Goal: Task Accomplishment & Management: Manage account settings

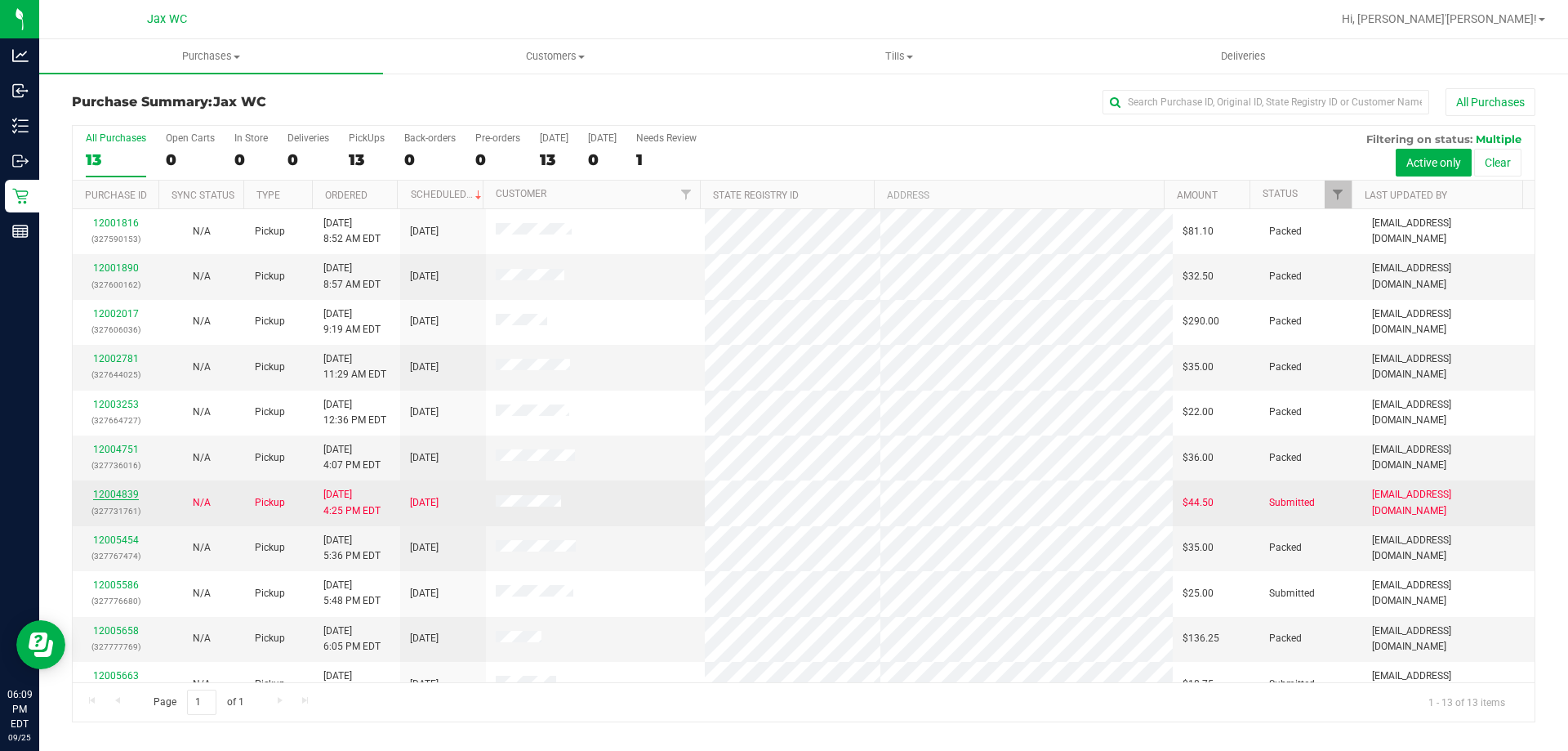
click at [108, 494] on link "12004839" at bounding box center [116, 494] width 46 height 12
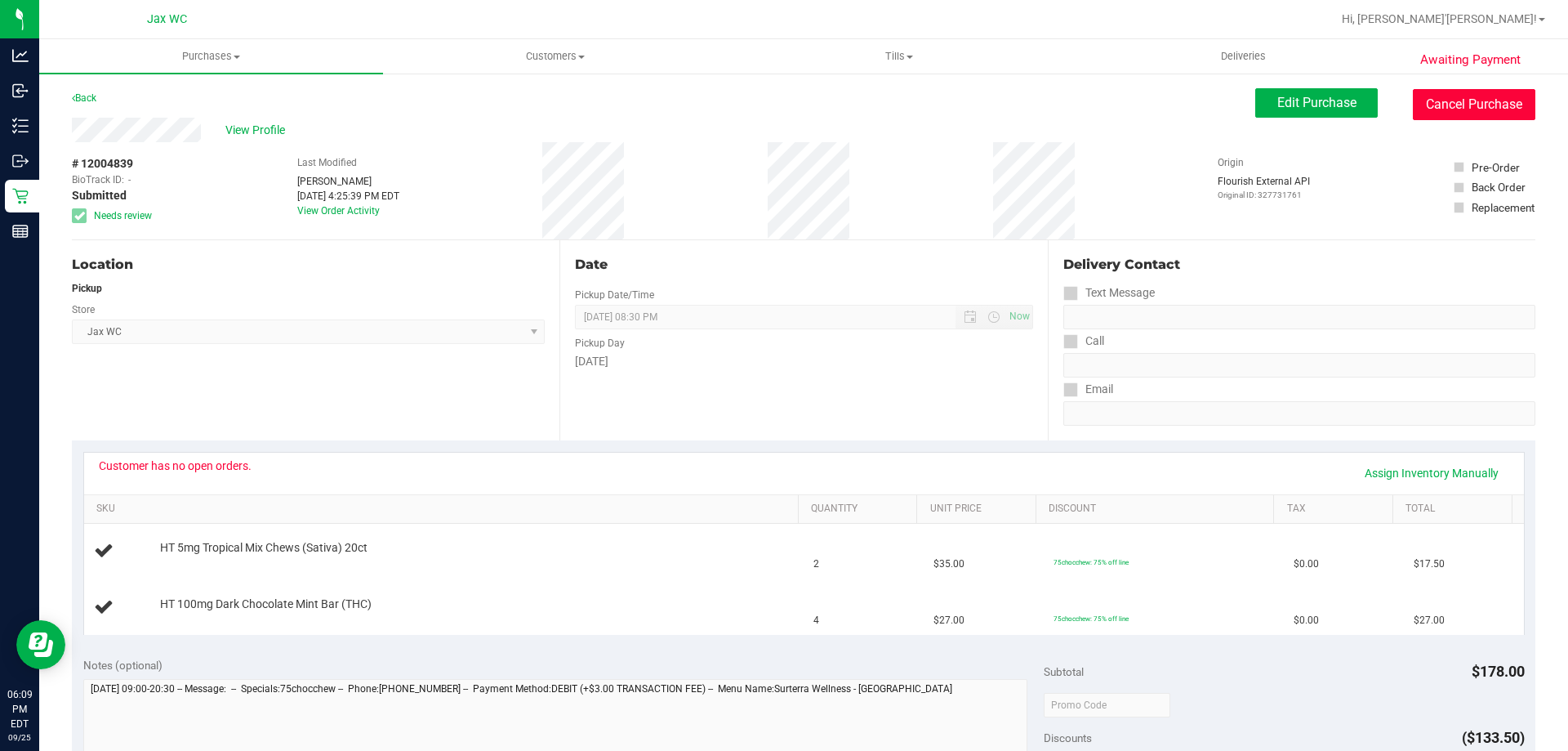
click at [1459, 103] on button "Cancel Purchase" at bounding box center [1473, 104] width 123 height 31
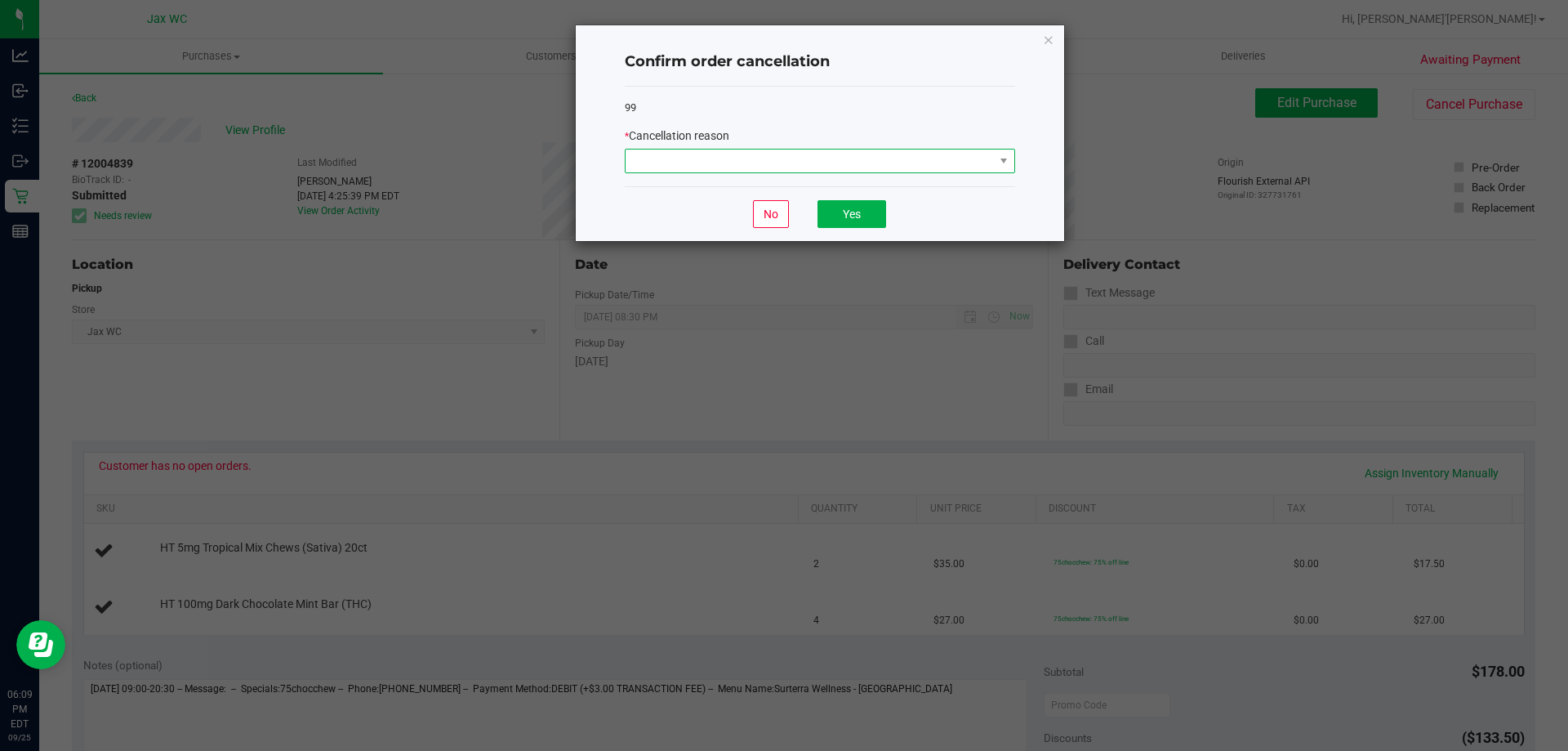
click at [839, 167] on span at bounding box center [810, 161] width 368 height 23
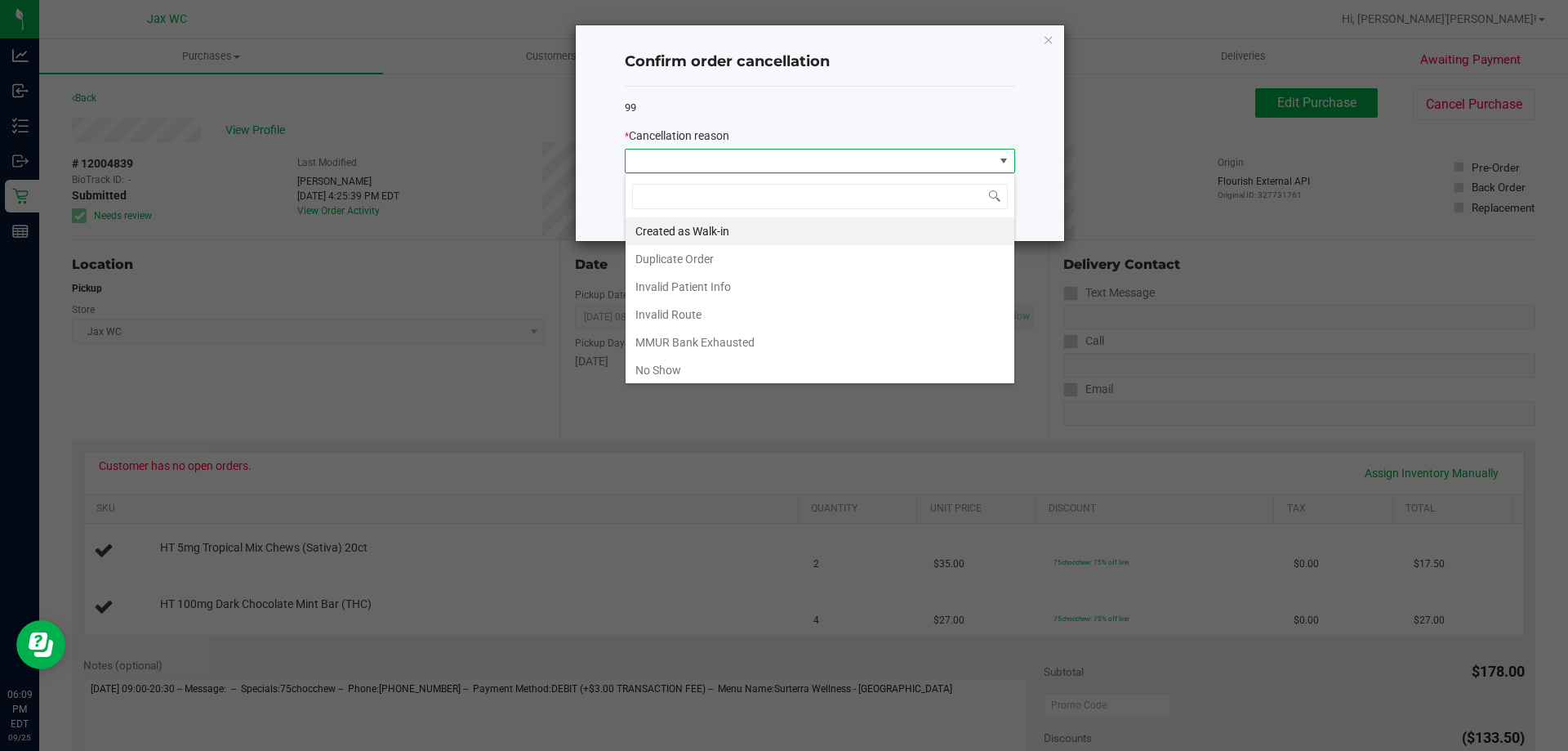
scroll to position [25, 391]
click at [756, 345] on li "MMUR Bank Exhausted" at bounding box center [820, 342] width 389 height 28
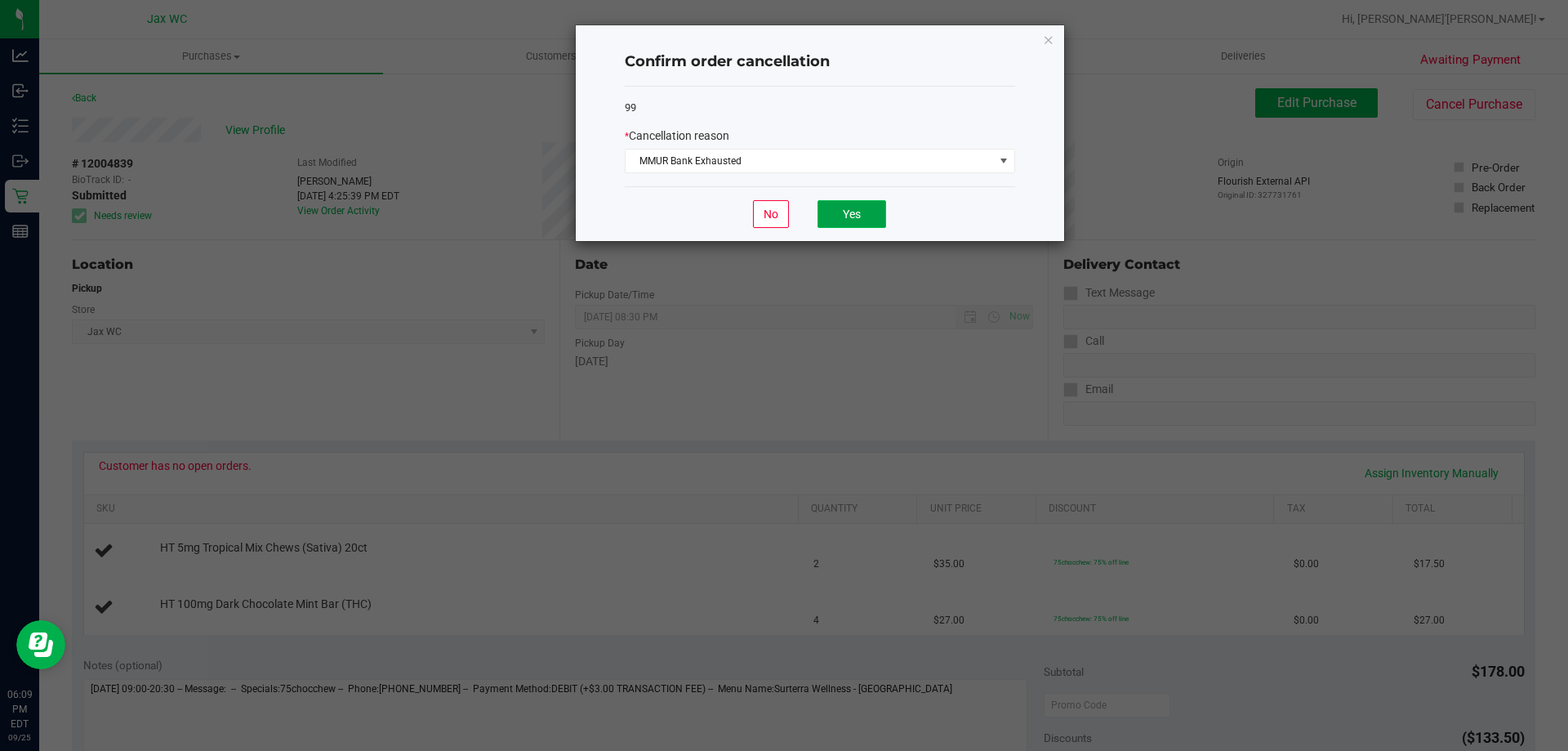
click at [857, 213] on button "Yes" at bounding box center [851, 214] width 68 height 28
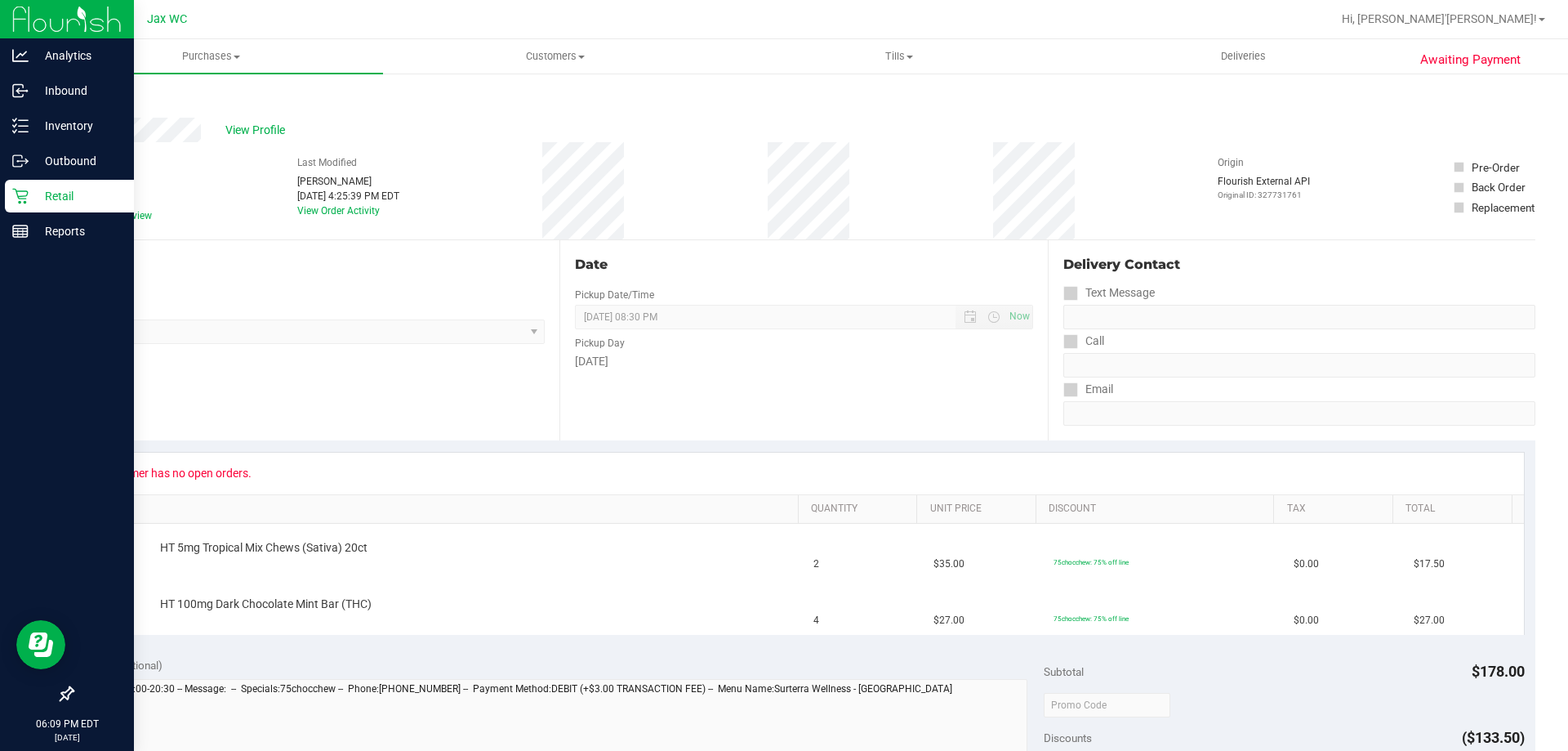
click at [30, 193] on p "Retail" at bounding box center [77, 196] width 98 height 20
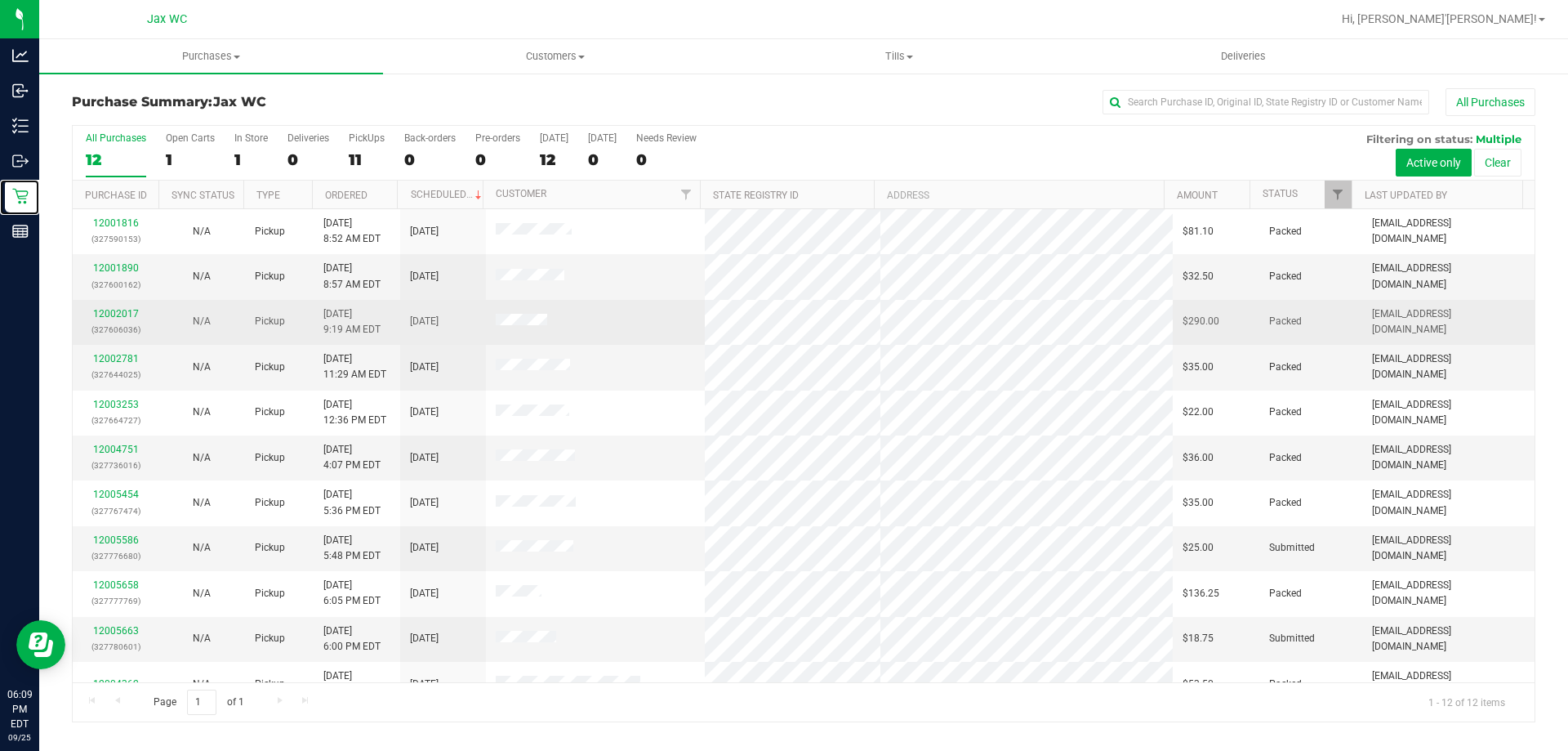
scroll to position [69, 0]
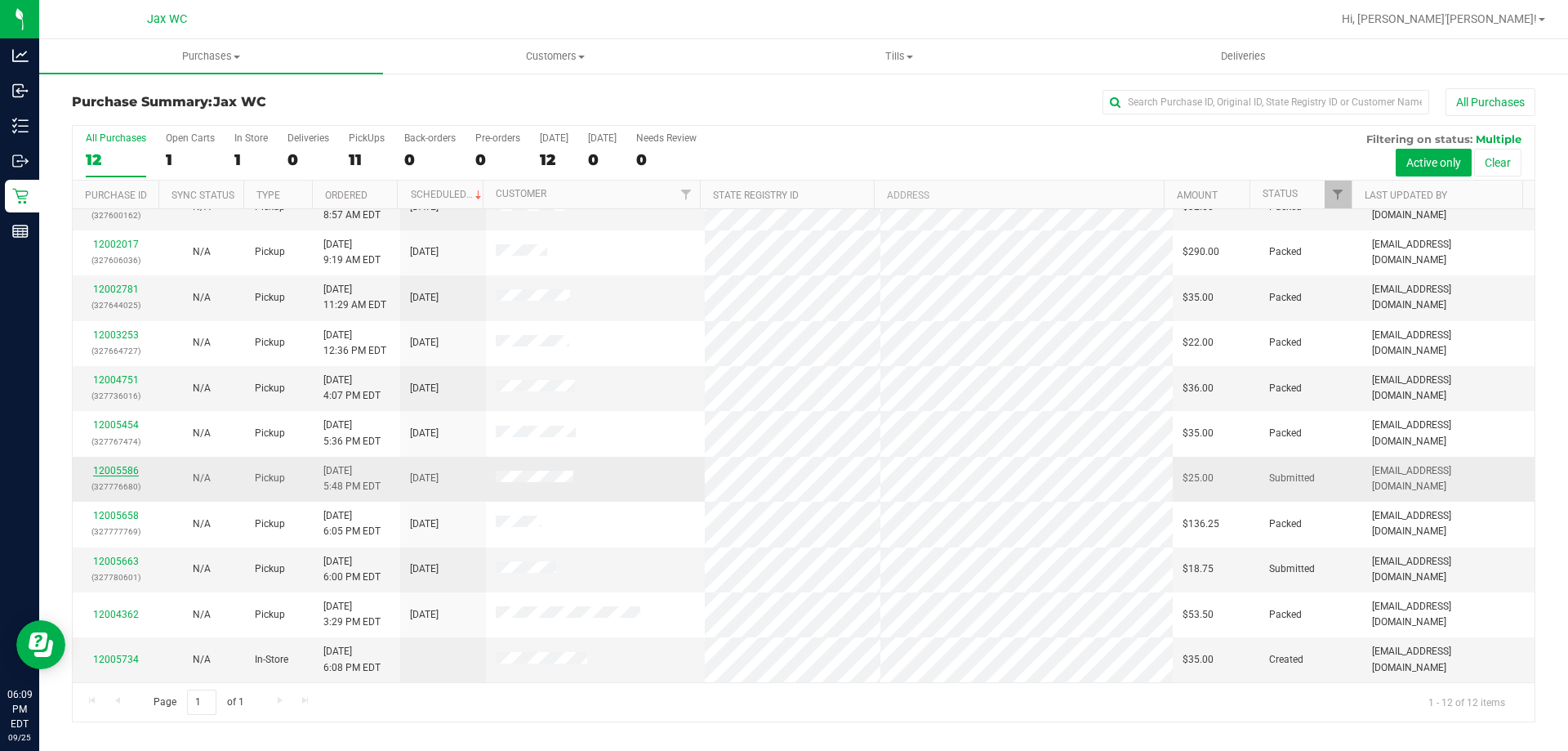
click at [105, 471] on link "12005586" at bounding box center [116, 471] width 46 height 12
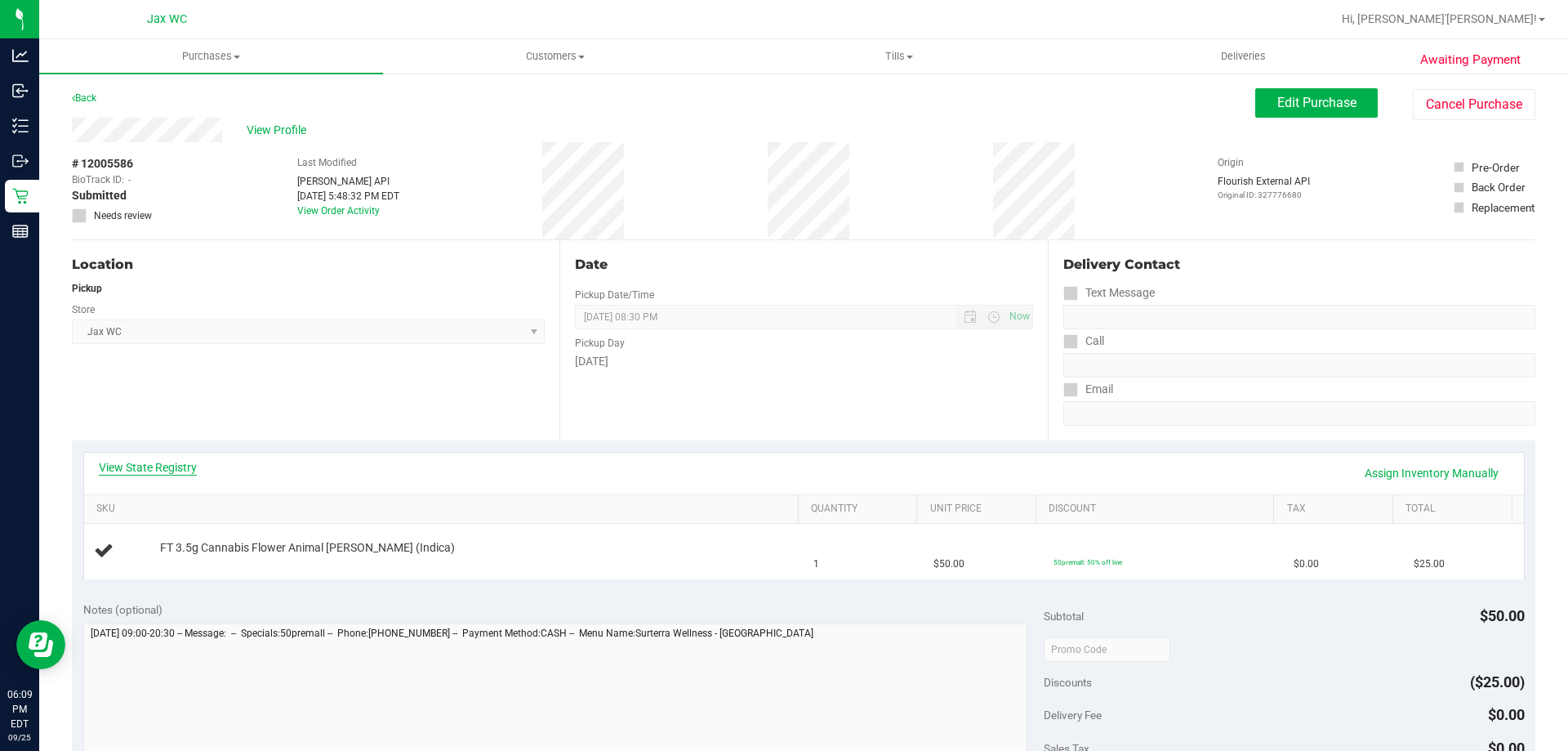
click at [180, 465] on link "View State Registry" at bounding box center [147, 467] width 98 height 16
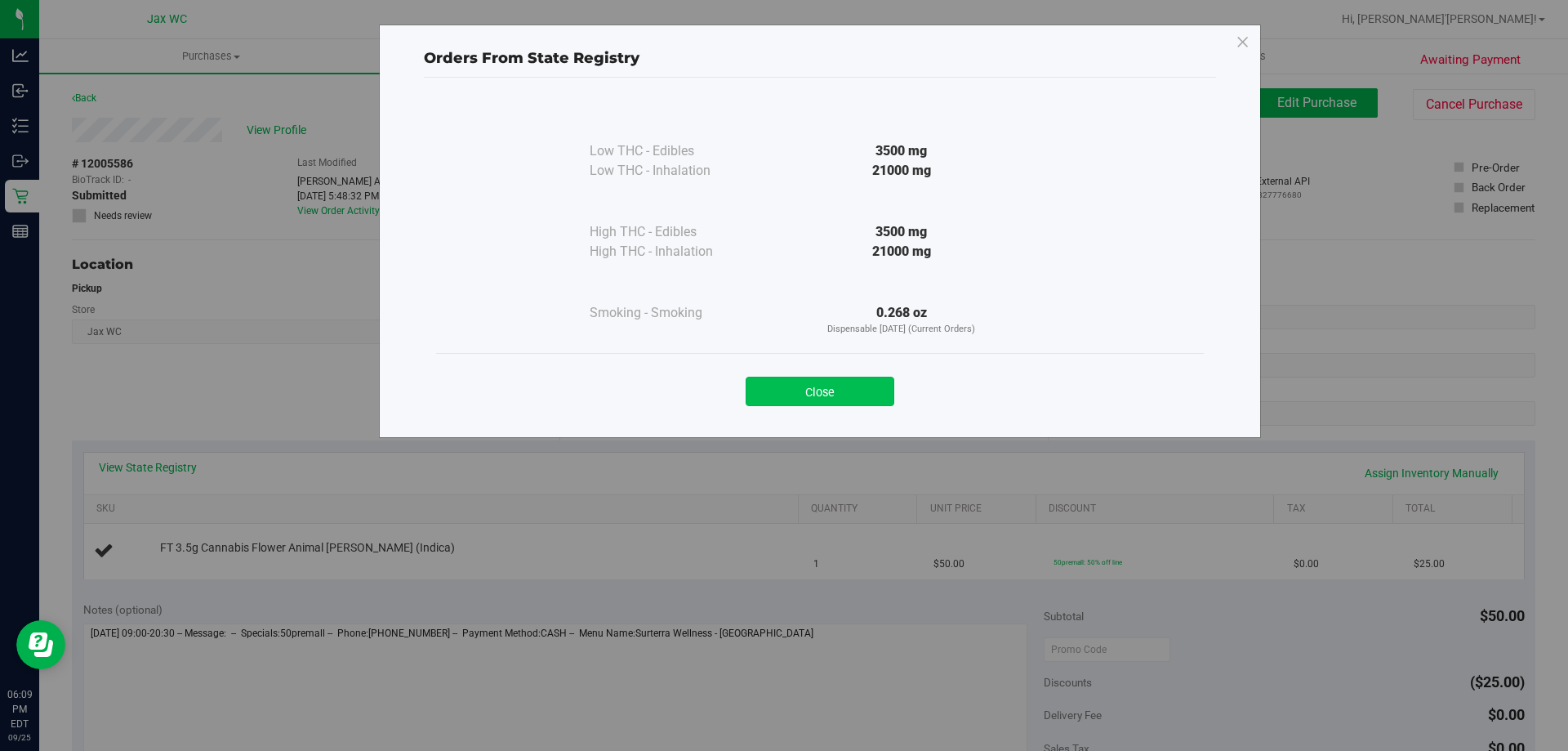
click at [863, 397] on button "Close" at bounding box center [820, 392] width 149 height 30
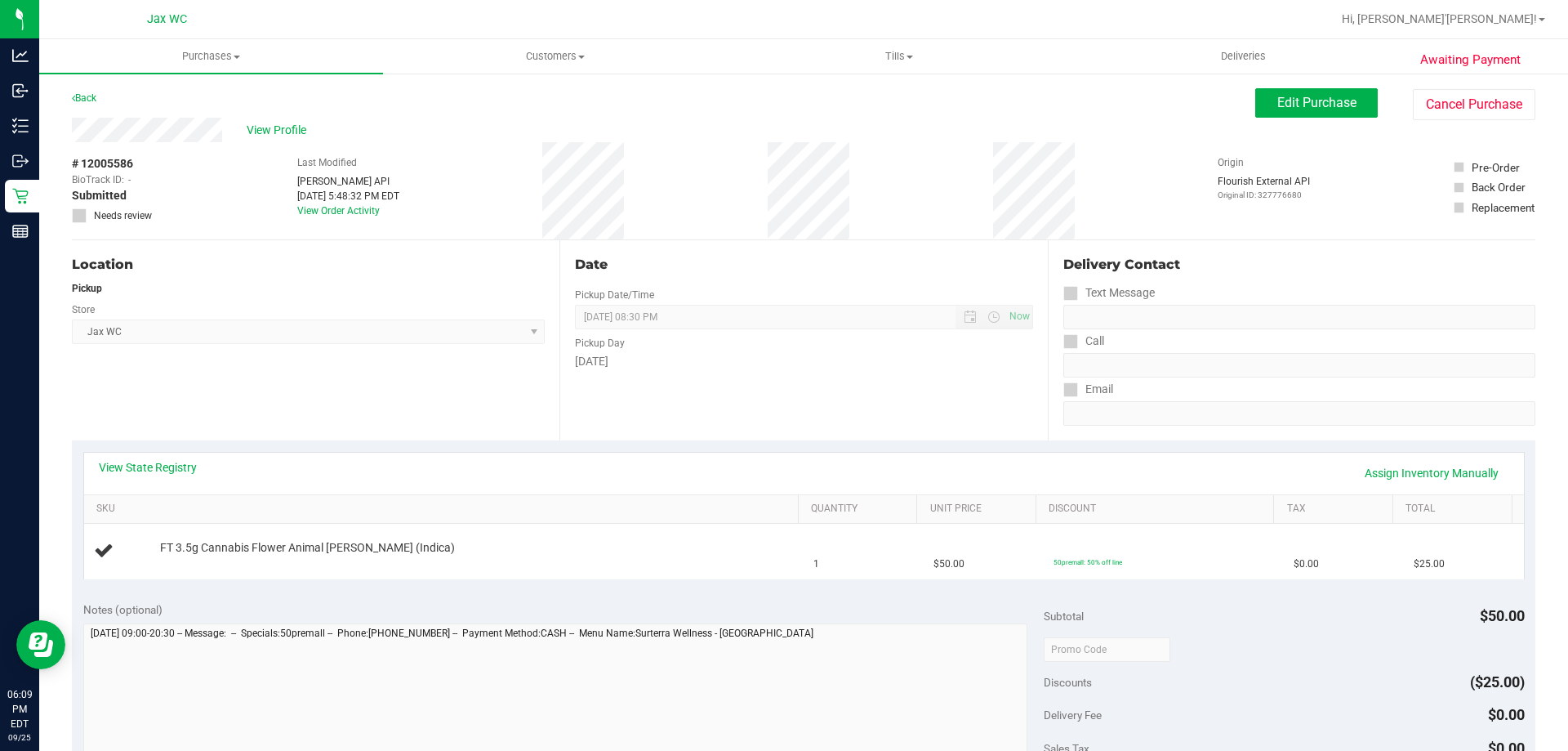
scroll to position [547, 0]
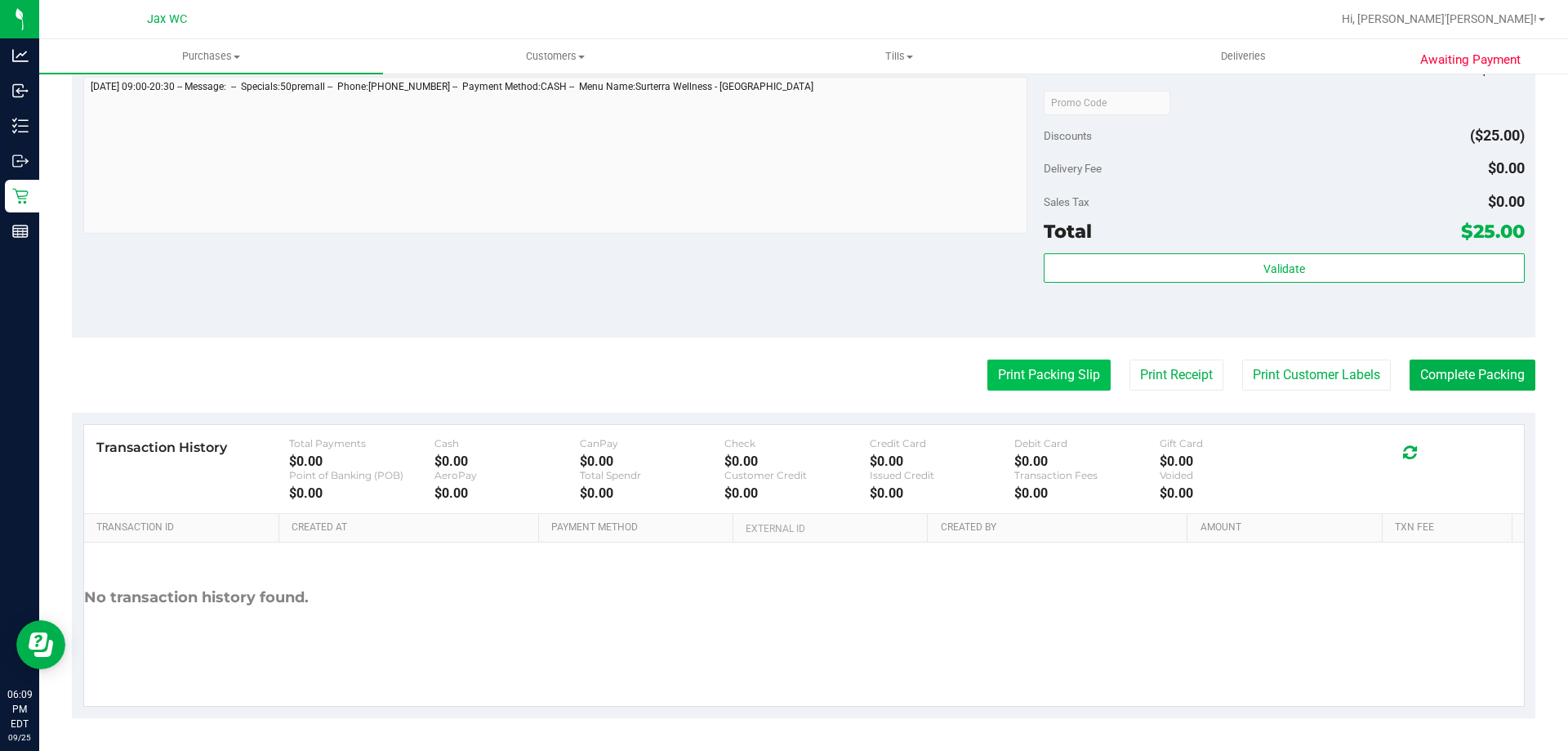
click at [1050, 369] on button "Print Packing Slip" at bounding box center [1049, 375] width 123 height 31
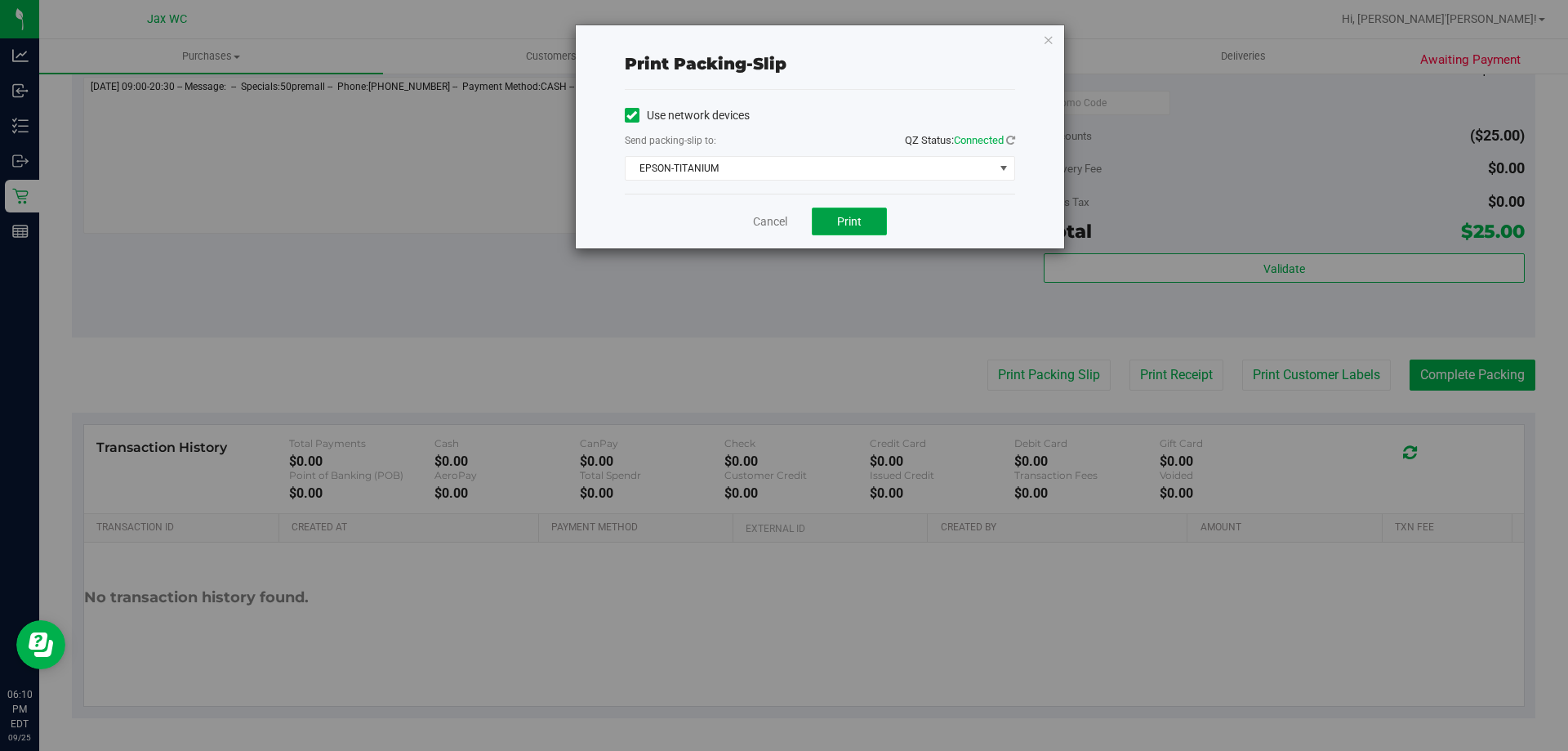
click at [864, 222] on button "Print" at bounding box center [849, 221] width 75 height 28
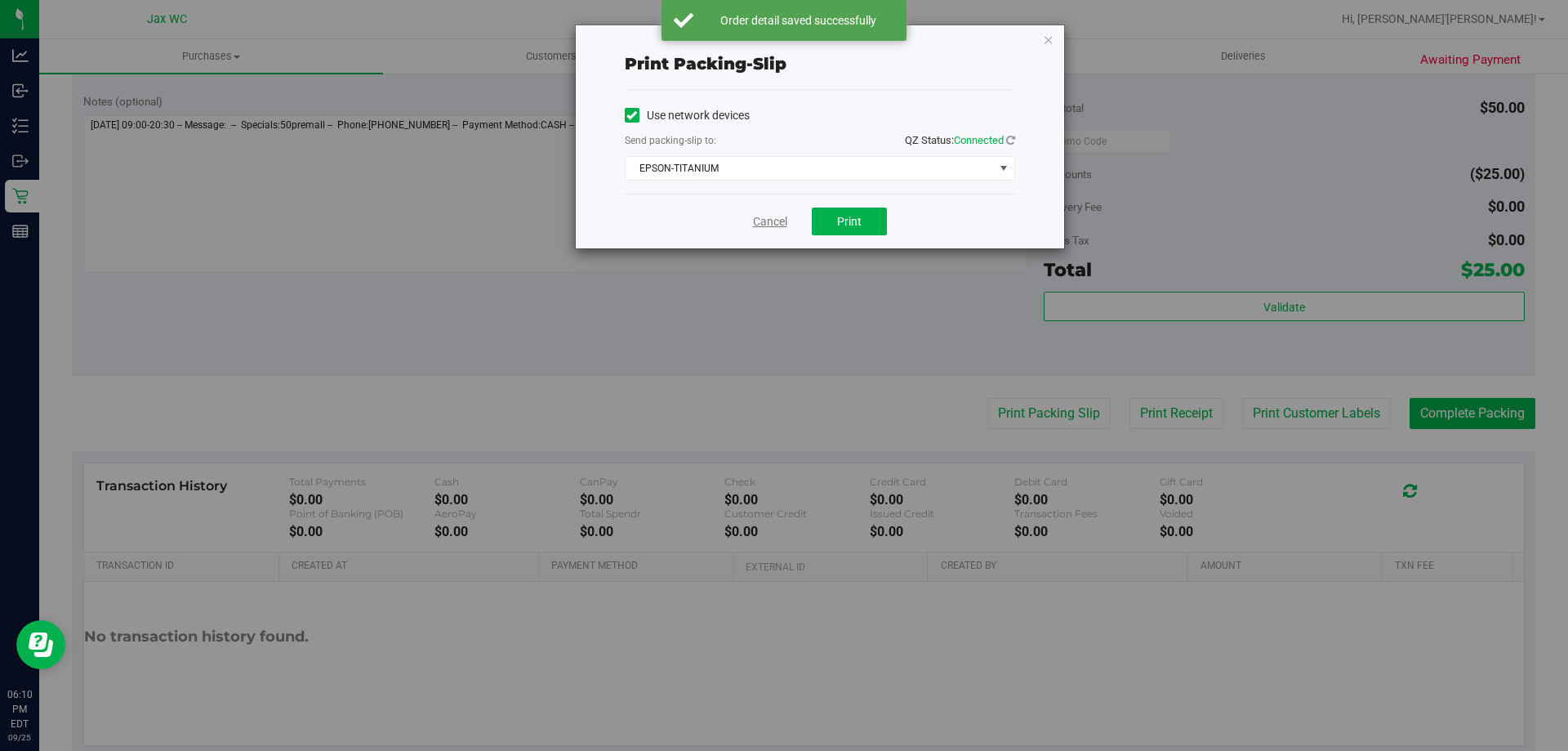
click at [777, 219] on link "Cancel" at bounding box center [770, 221] width 35 height 17
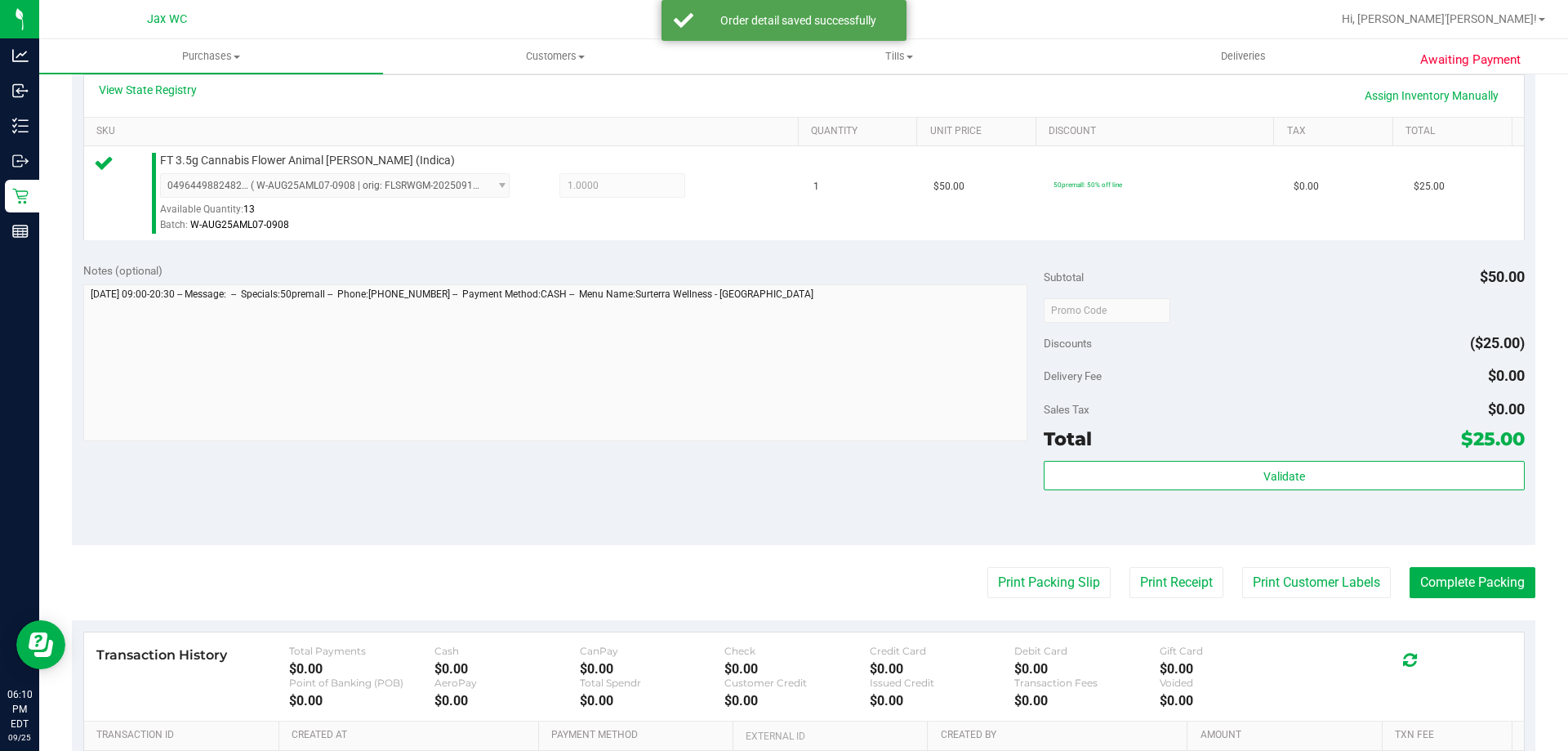
scroll to position [465, 0]
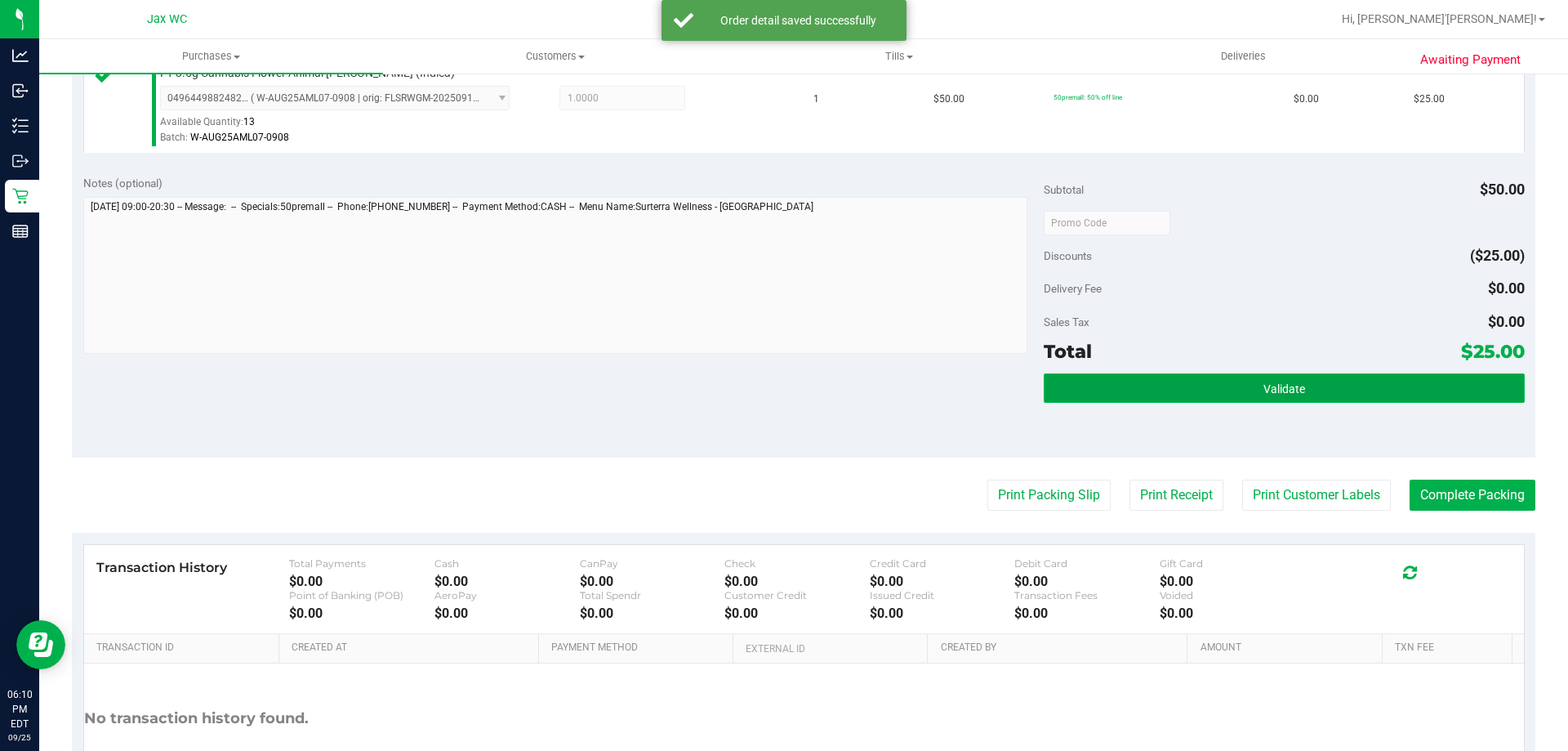
click at [1171, 398] on button "Validate" at bounding box center [1284, 388] width 480 height 30
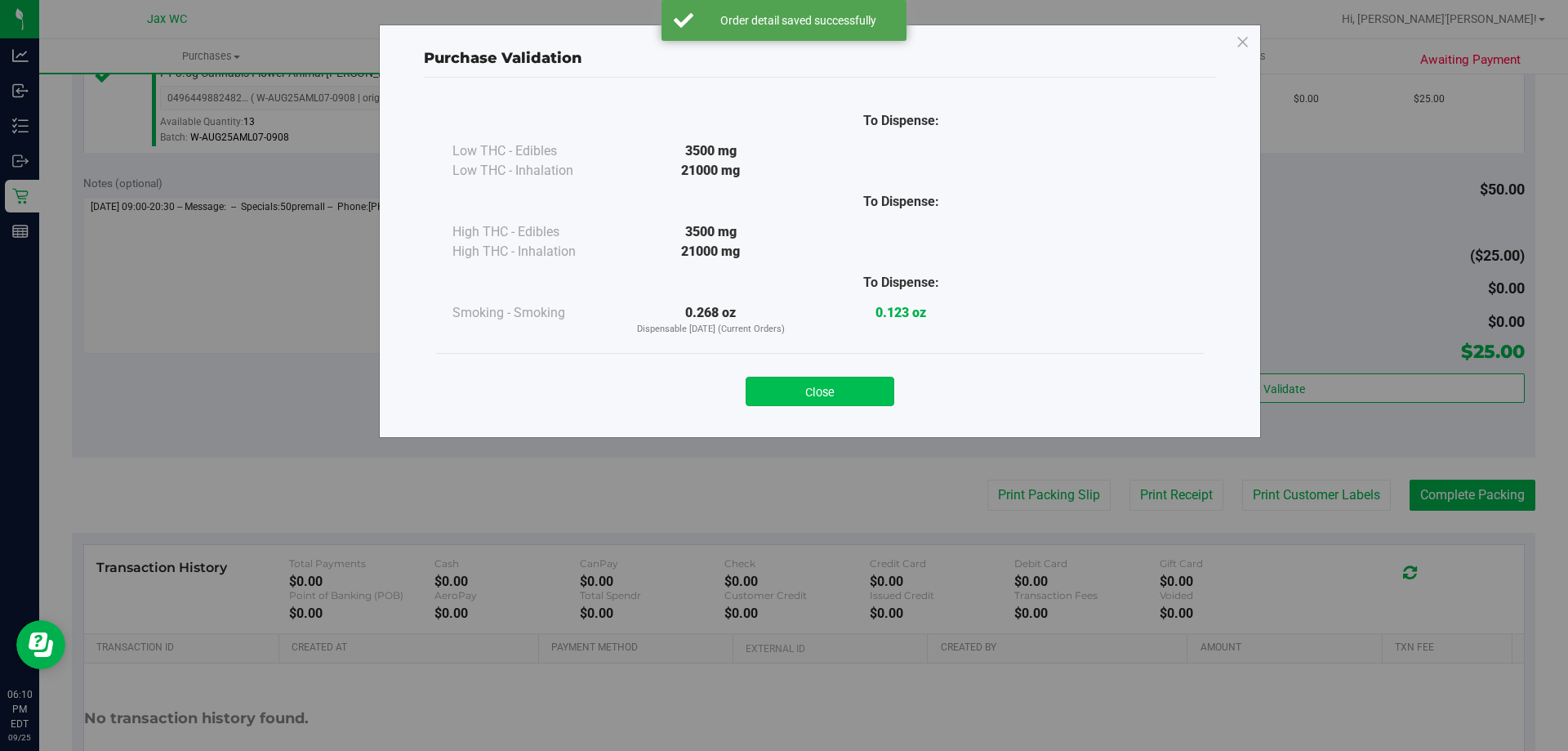
click at [826, 389] on button "Close" at bounding box center [820, 392] width 149 height 30
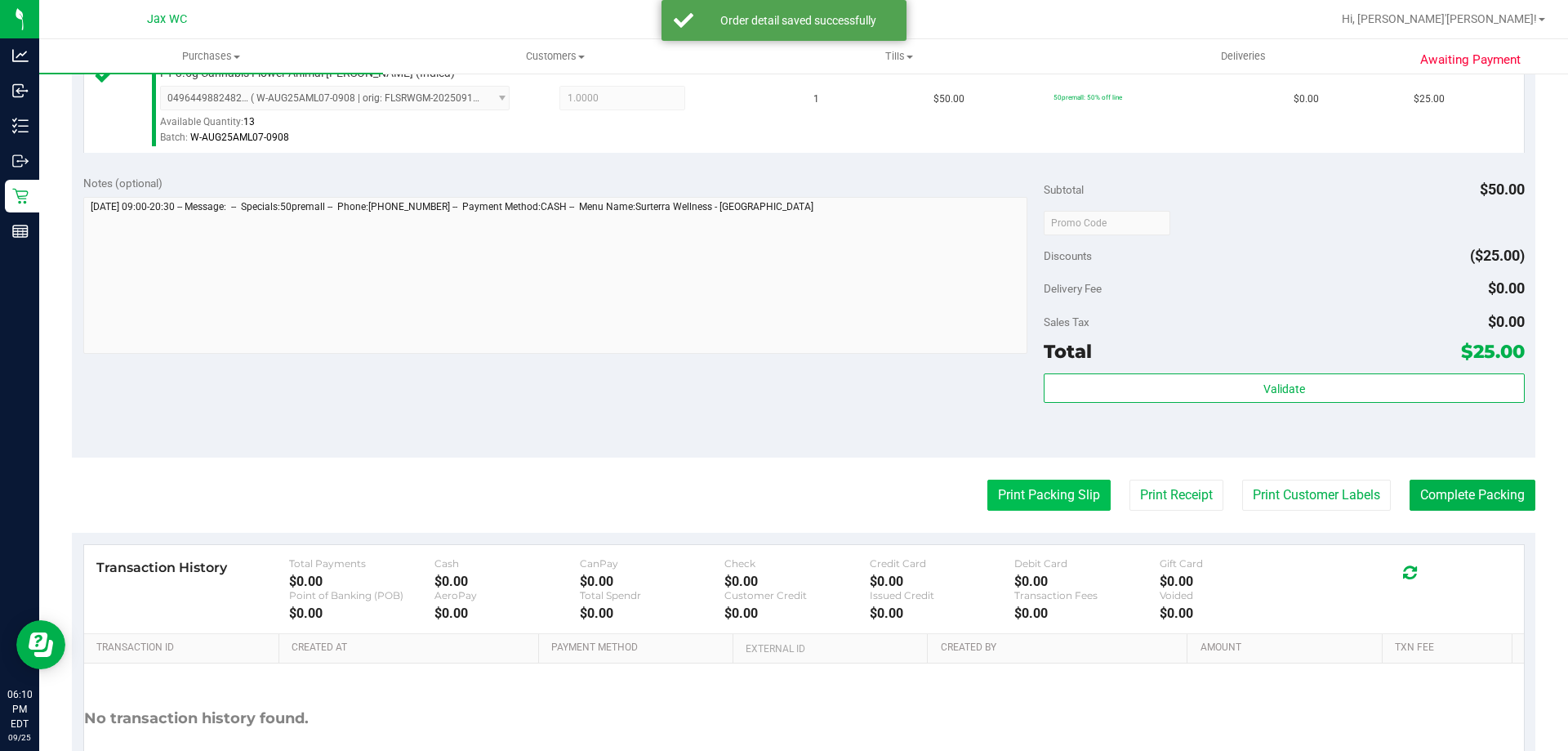
click at [1053, 497] on button "Print Packing Slip" at bounding box center [1049, 495] width 123 height 31
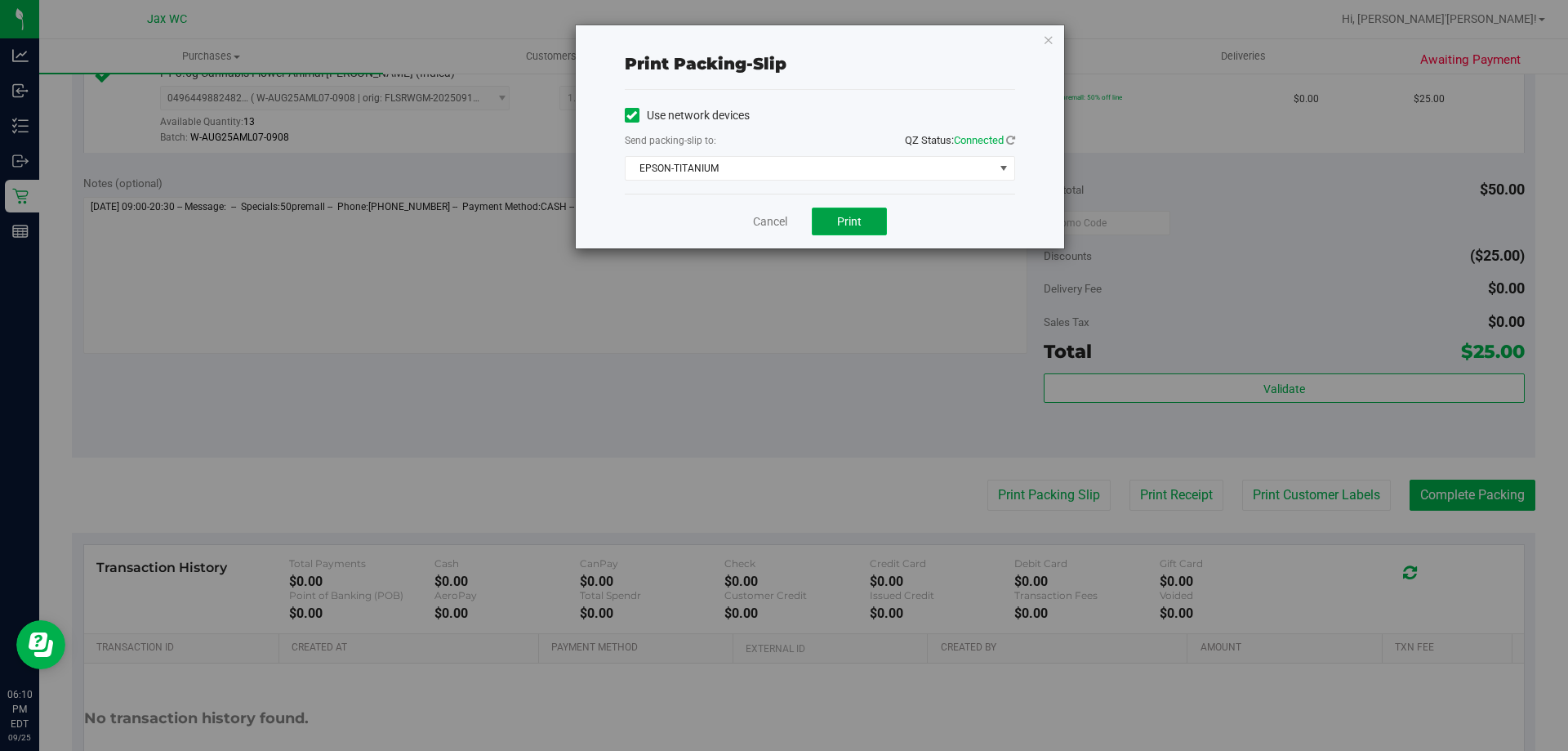
click at [843, 215] on span "Print" at bounding box center [849, 221] width 25 height 13
click at [773, 224] on link "Cancel" at bounding box center [770, 221] width 35 height 17
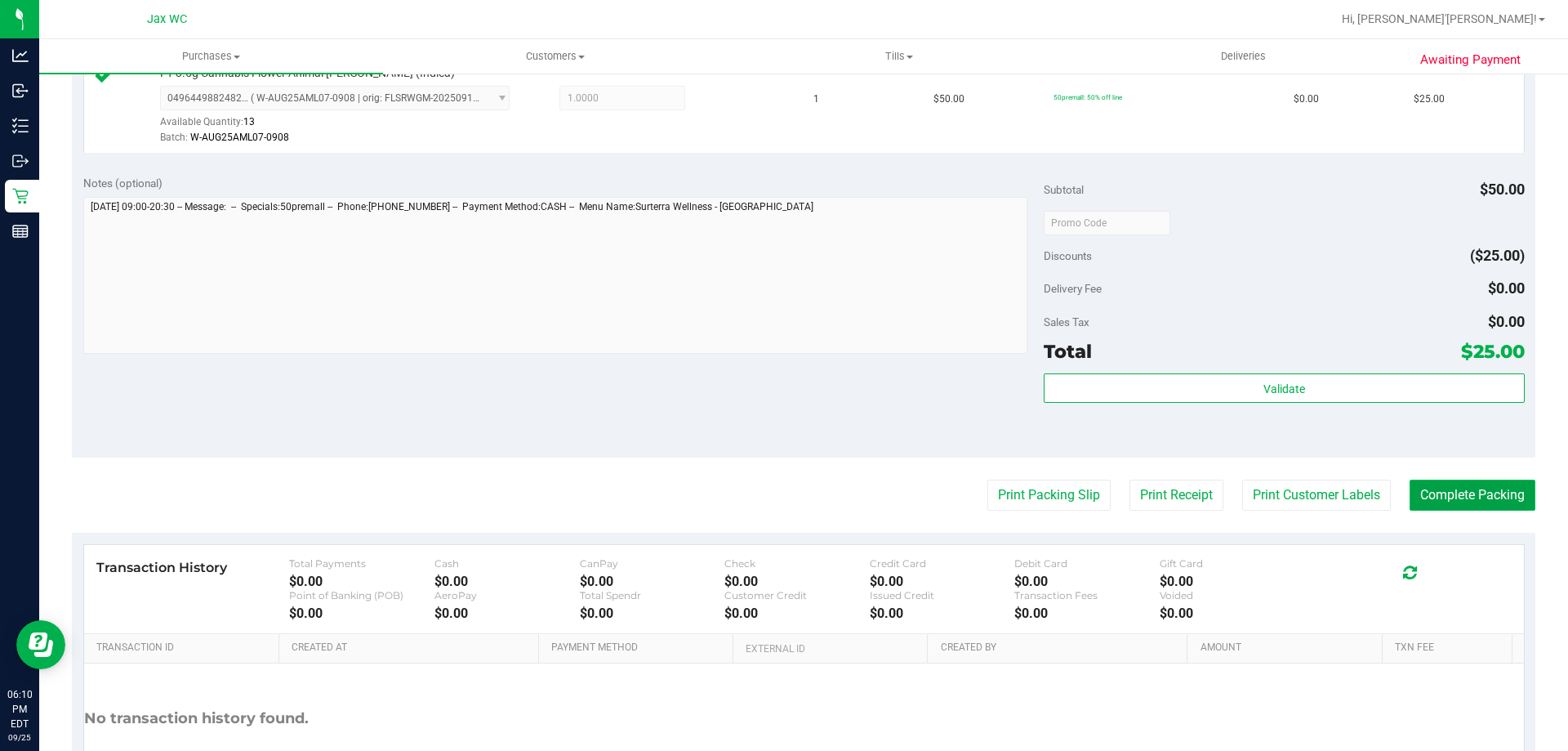
click at [1419, 491] on button "Complete Packing" at bounding box center [1472, 495] width 126 height 31
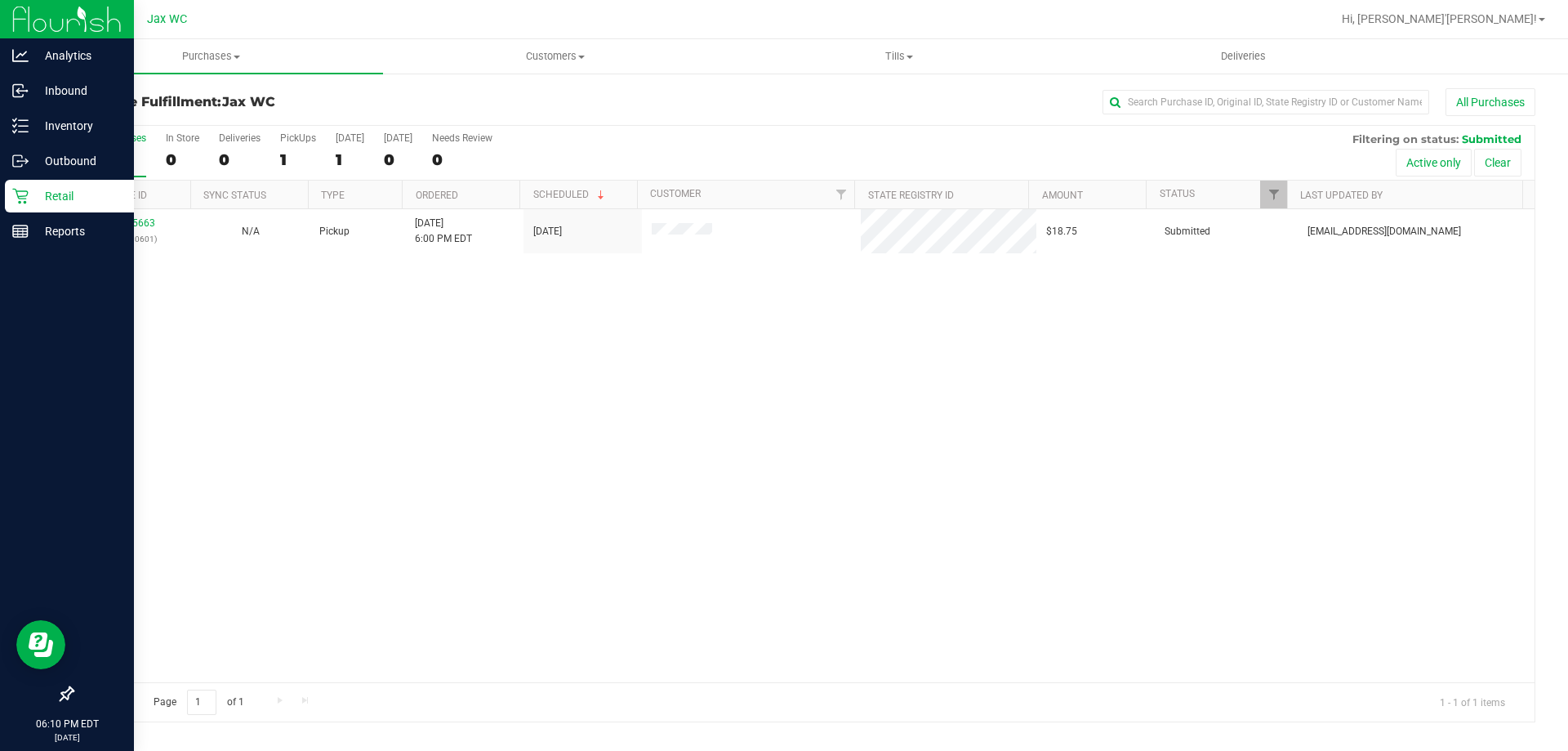
click at [53, 197] on p "Retail" at bounding box center [77, 196] width 98 height 20
